Goal: Task Accomplishment & Management: Manage account settings

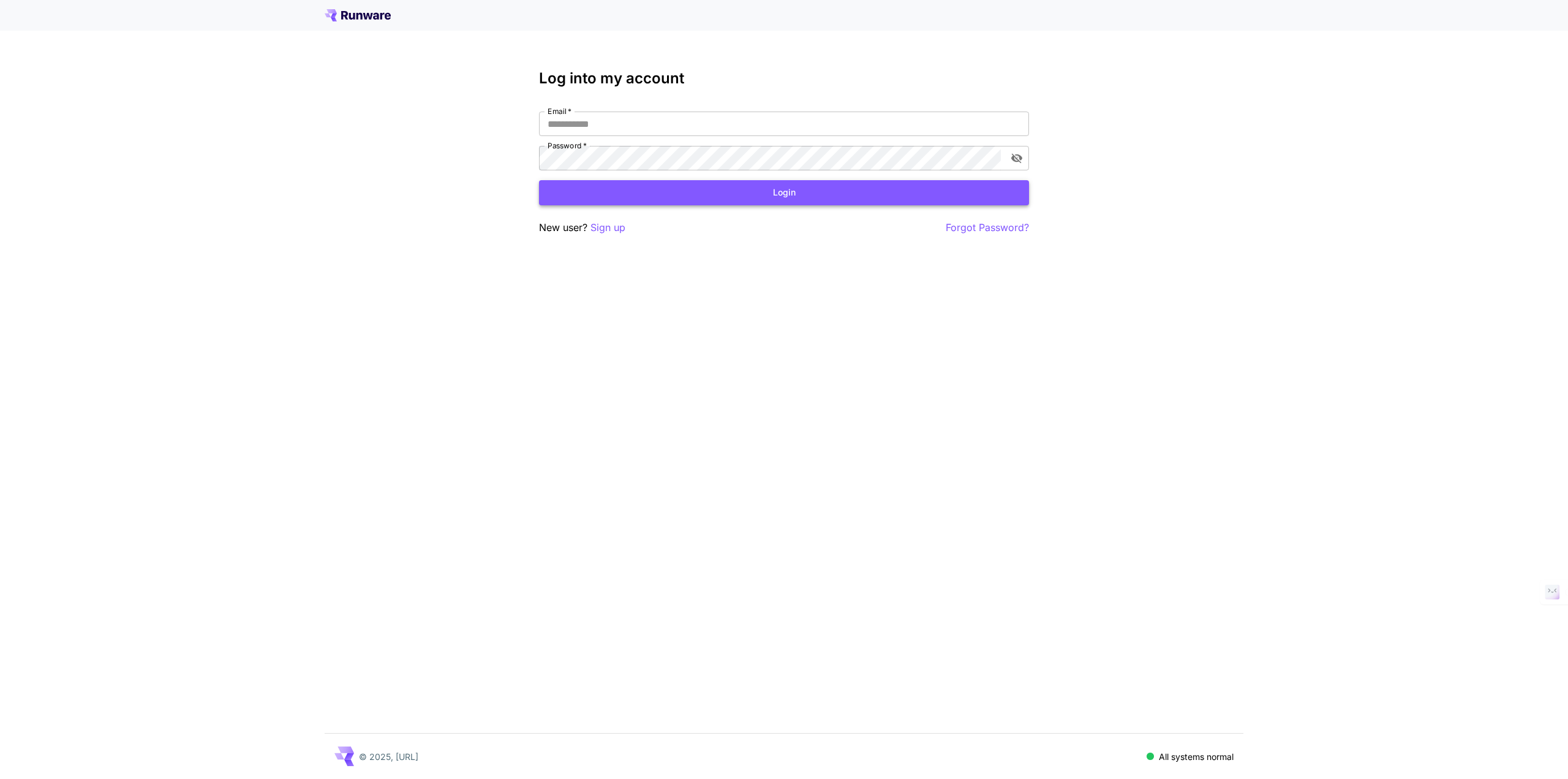
type input "**********"
click at [881, 197] on button "Login" at bounding box center [784, 193] width 490 height 26
